Goal: Transaction & Acquisition: Download file/media

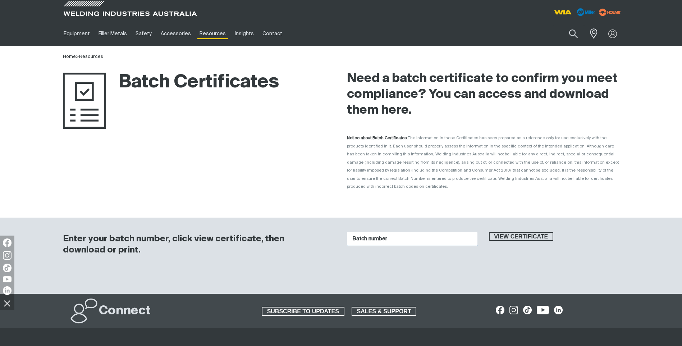
click at [404, 232] on input "Batch number" at bounding box center [412, 239] width 130 height 14
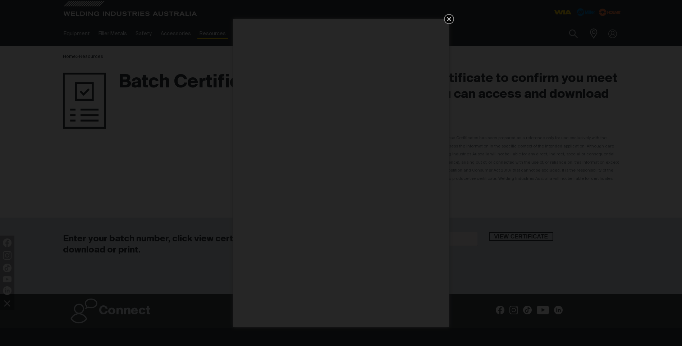
click at [450, 19] on icon "Get 5 WIA Welding Guides Free!" at bounding box center [449, 19] width 4 height 4
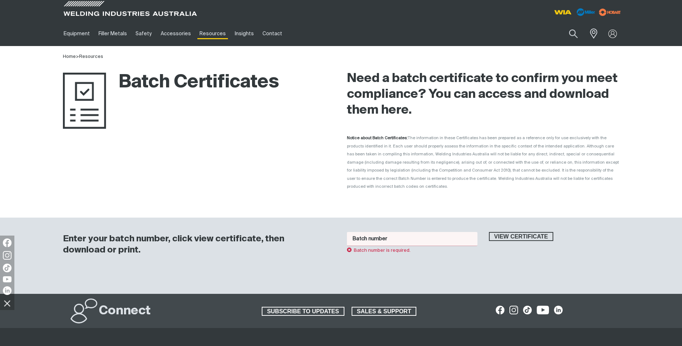
click at [414, 232] on input "Batch number" at bounding box center [412, 239] width 130 height 14
click at [528, 232] on span "View certificate" at bounding box center [521, 236] width 63 height 9
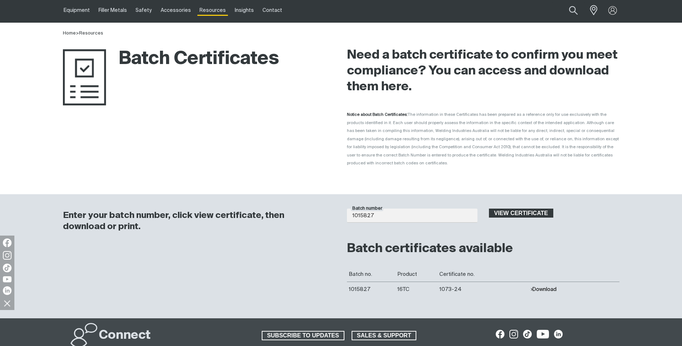
scroll to position [36, 0]
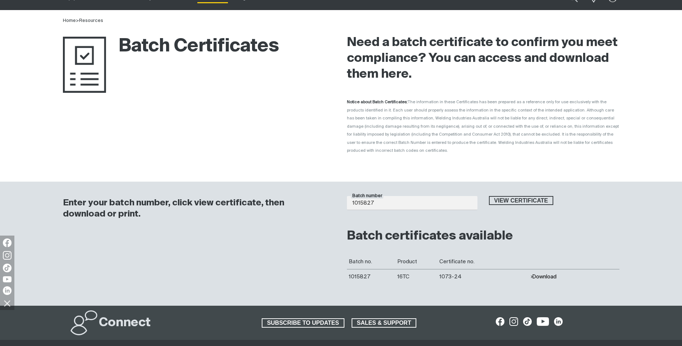
click at [542, 274] on button "Download" at bounding box center [543, 277] width 26 height 6
drag, startPoint x: 386, startPoint y: 193, endPoint x: 338, endPoint y: 192, distance: 48.2
click at [338, 192] on div "Enter your batch number, click view certificate, then download or print. Batch …" at bounding box center [341, 244] width 575 height 124
type input "1015351"
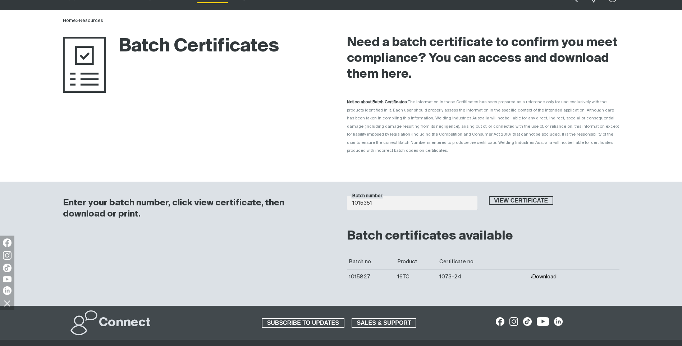
click at [541, 274] on button "Download" at bounding box center [543, 277] width 26 height 6
click at [523, 196] on span "View certificate" at bounding box center [521, 200] width 63 height 9
click at [542, 274] on button "Download" at bounding box center [543, 277] width 26 height 6
